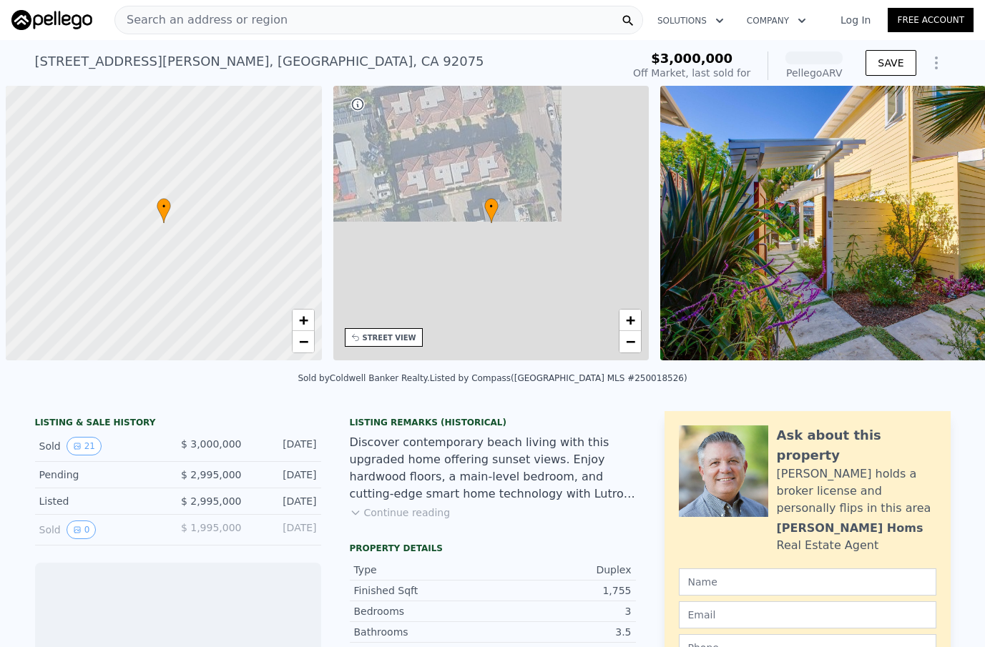
scroll to position [0, 6]
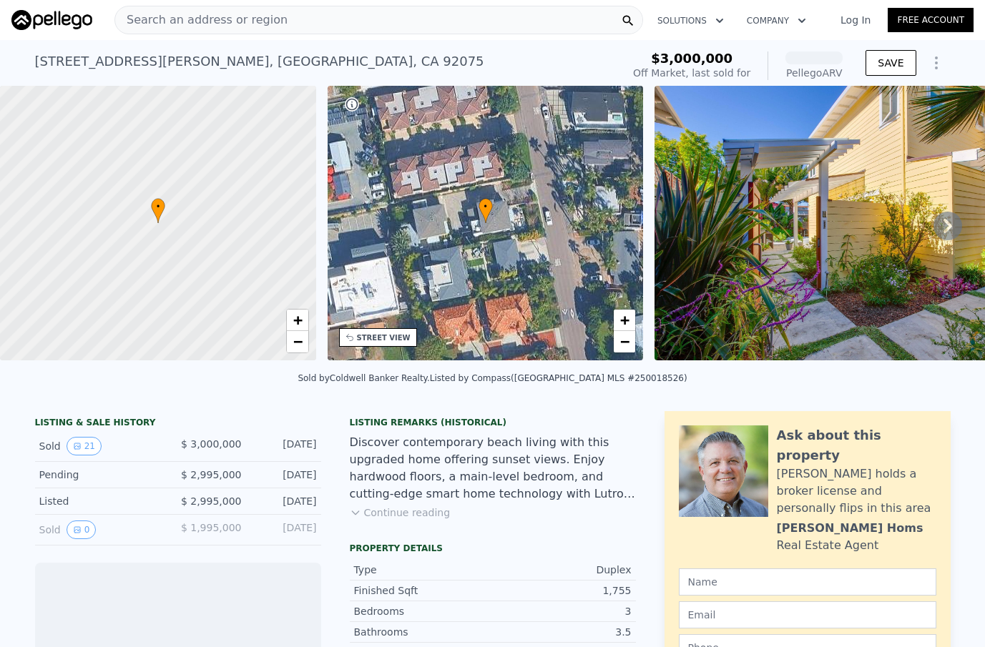
click at [361, 21] on div "Search an address or region" at bounding box center [378, 20] width 529 height 29
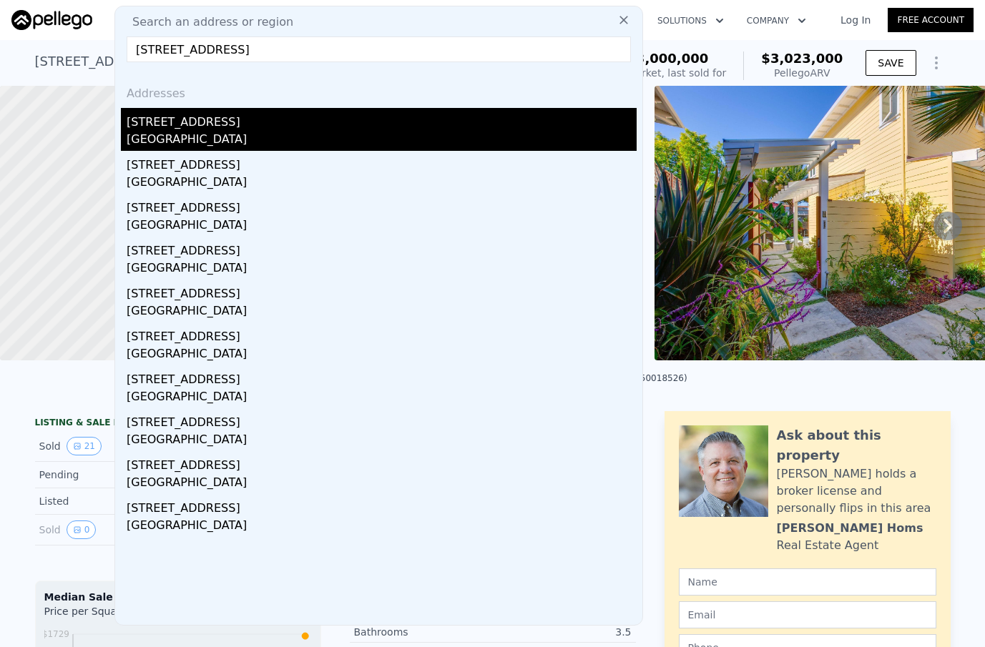
type input "[STREET_ADDRESS]"
click at [288, 132] on div "[GEOGRAPHIC_DATA]" at bounding box center [382, 141] width 510 height 20
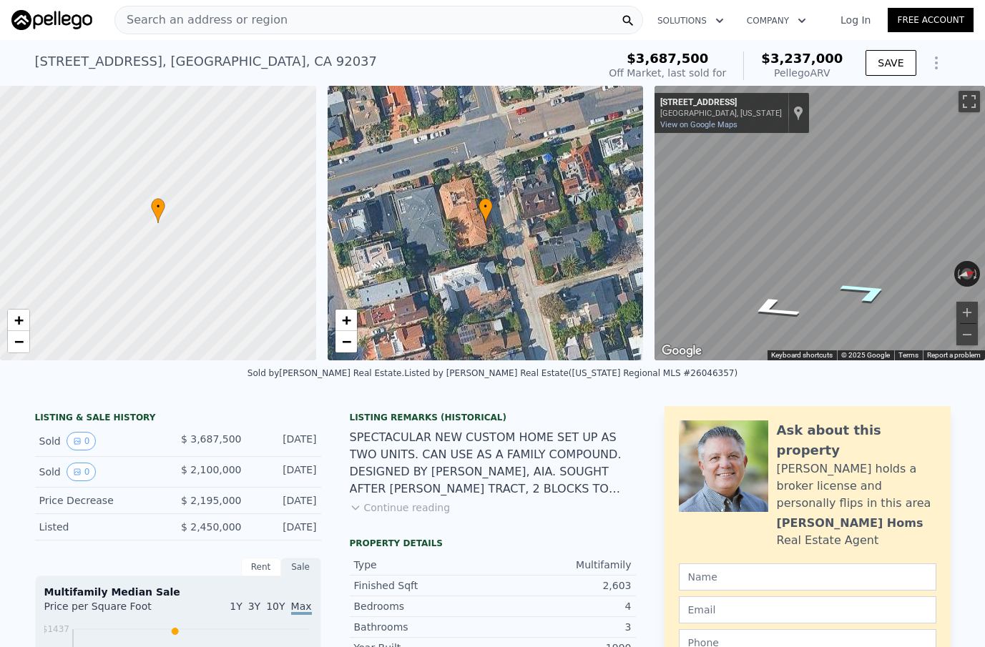
click at [869, 291] on icon "Go North, Olivetas Ave" at bounding box center [866, 292] width 99 height 34
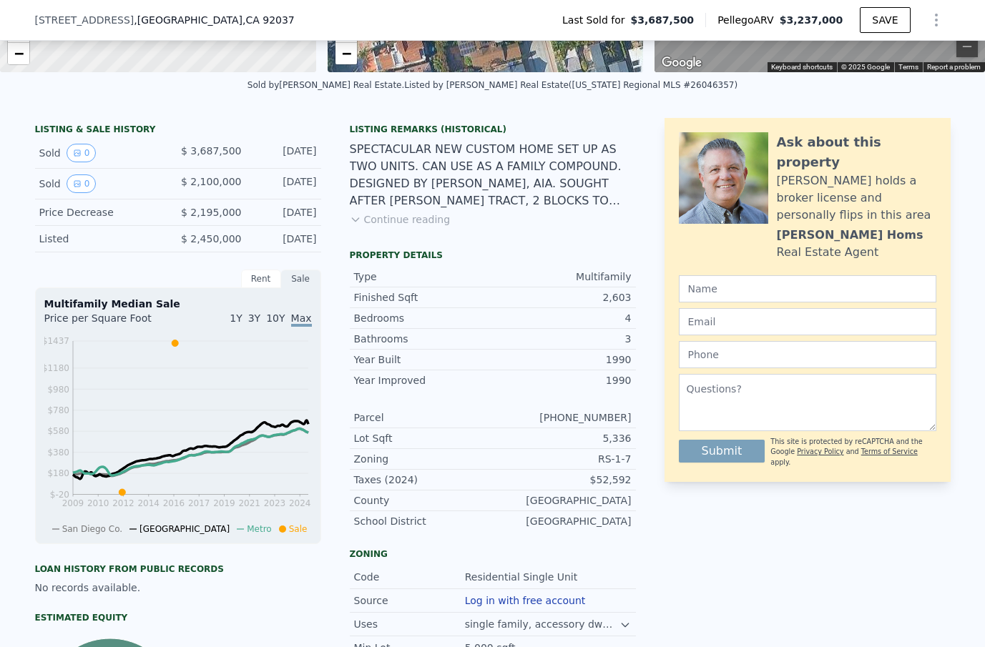
scroll to position [77, 0]
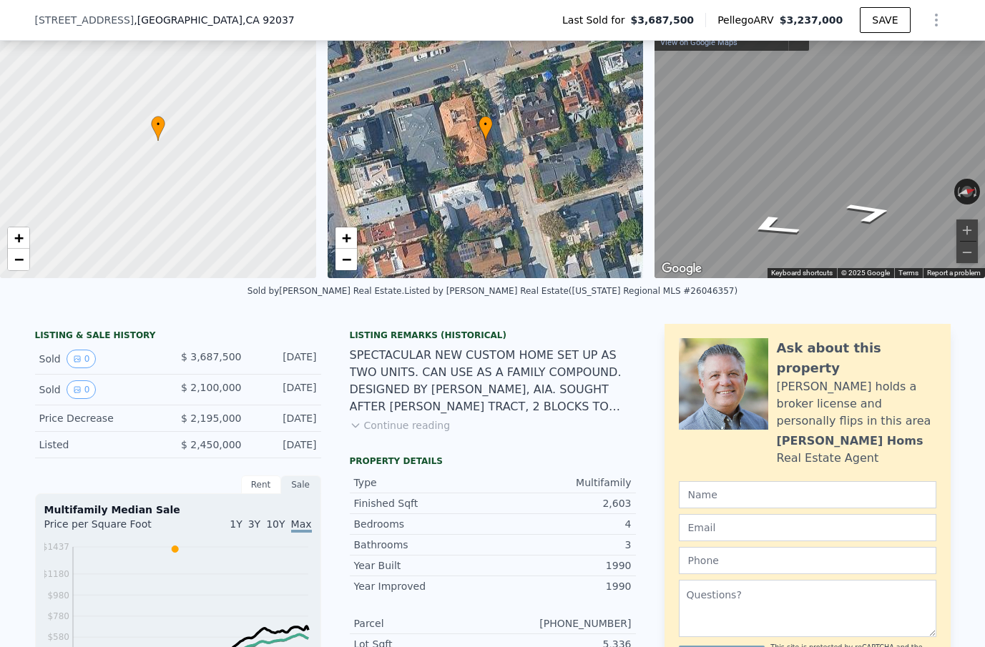
click at [395, 425] on button "Continue reading" at bounding box center [400, 425] width 101 height 14
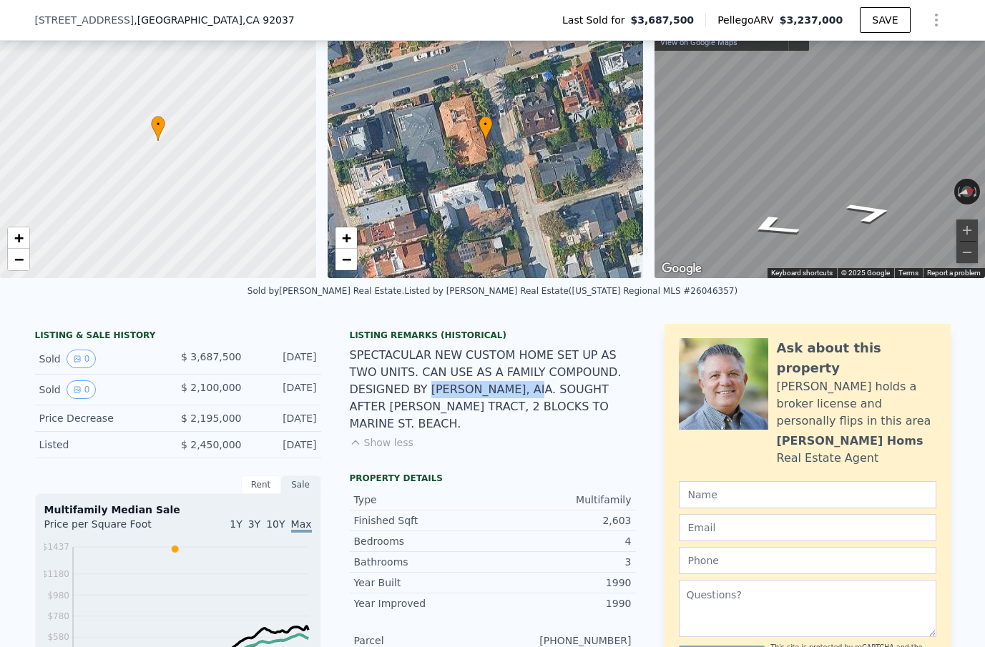
drag, startPoint x: 466, startPoint y: 388, endPoint x: 368, endPoint y: 386, distance: 98.0
click at [368, 386] on div "SPECTACULAR NEW CUSTOM HOME SET UP AS TWO UNITS. CAN USE AS A FAMILY COMPOUND. …" at bounding box center [493, 390] width 286 height 86
copy div "[PERSON_NAME], AIA"
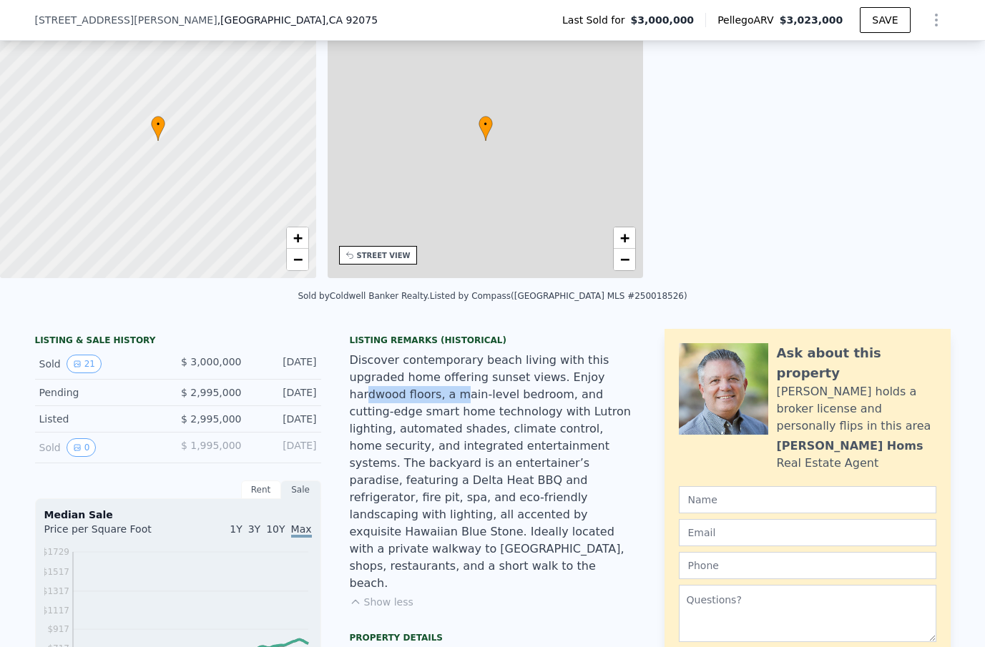
type input "$ 3,023,000"
type input "1"
type input "3"
type input "1513"
type input "2257"
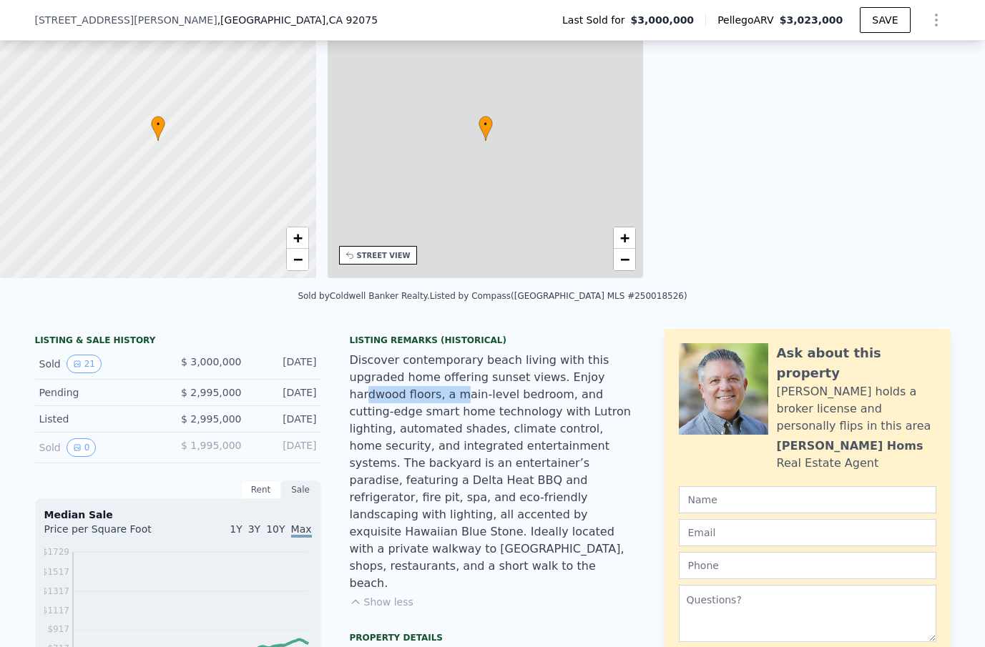
type input "196020000"
type input "-$ 414,339"
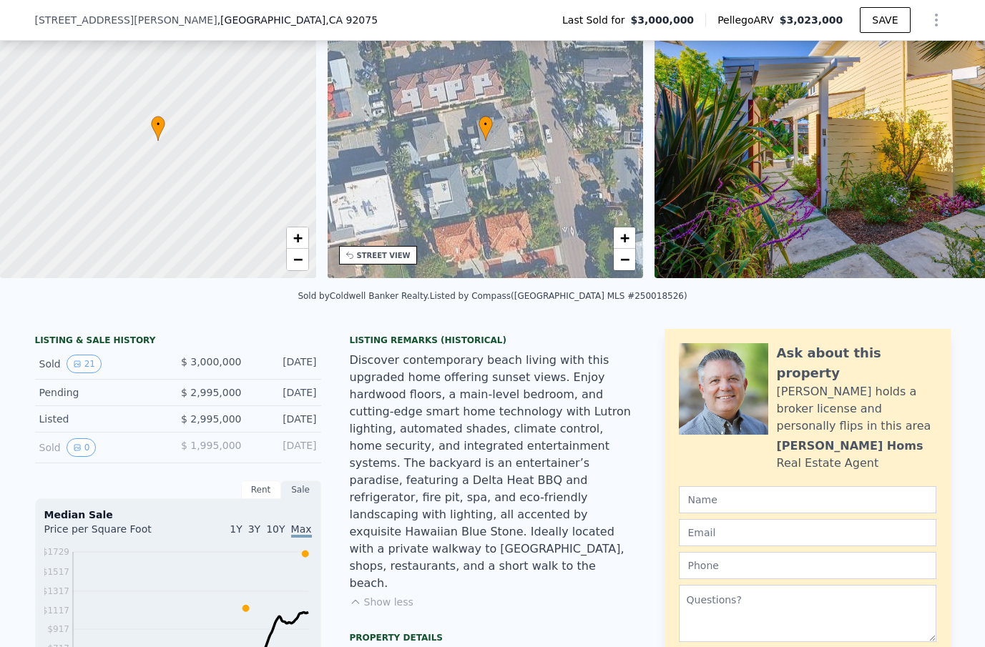
scroll to position [0, 333]
